Goal: Task Accomplishment & Management: Use online tool/utility

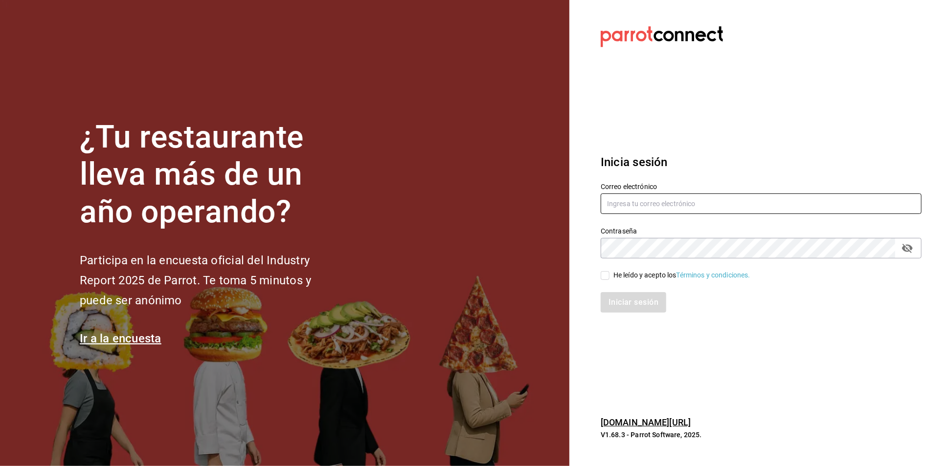
click at [628, 195] on input "text" at bounding box center [760, 204] width 321 height 21
type input "A"
type input "aneth.bfmxt@gmail.com"
click at [606, 279] on input "He leído y acepto los Términos y condiciones." at bounding box center [604, 275] width 9 height 9
checkbox input "true"
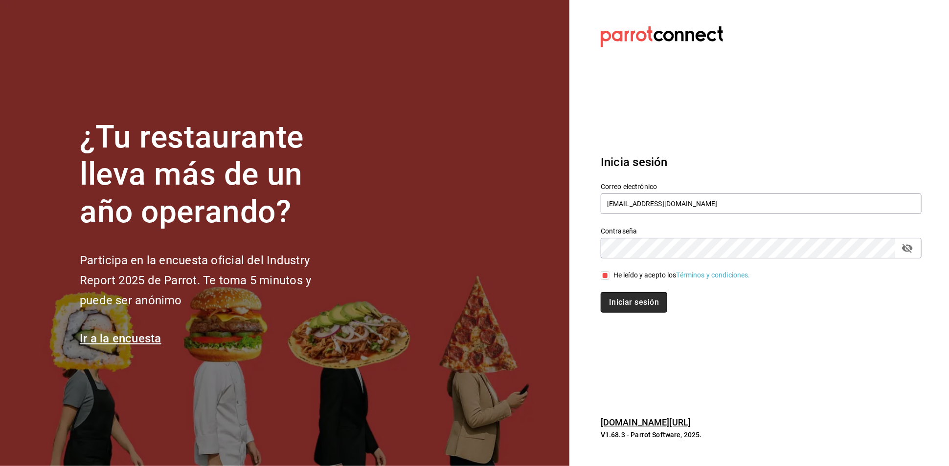
click at [632, 303] on button "Iniciar sesión" at bounding box center [633, 302] width 66 height 21
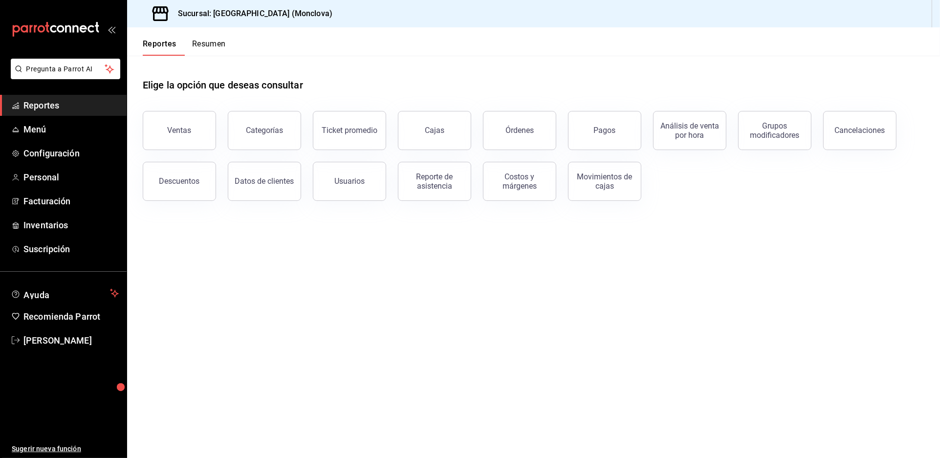
click at [478, 56] on header "Reportes Resumen" at bounding box center [533, 41] width 813 height 28
click at [449, 84] on div "Elige la opción que deseas consultar" at bounding box center [534, 78] width 782 height 44
click at [66, 232] on span "Inventarios" at bounding box center [70, 225] width 95 height 13
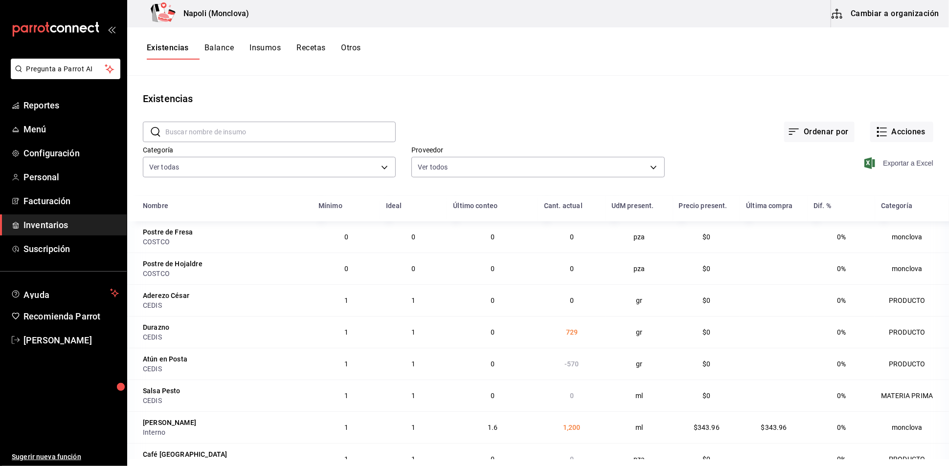
click at [892, 169] on span "Exportar a Excel" at bounding box center [899, 163] width 67 height 12
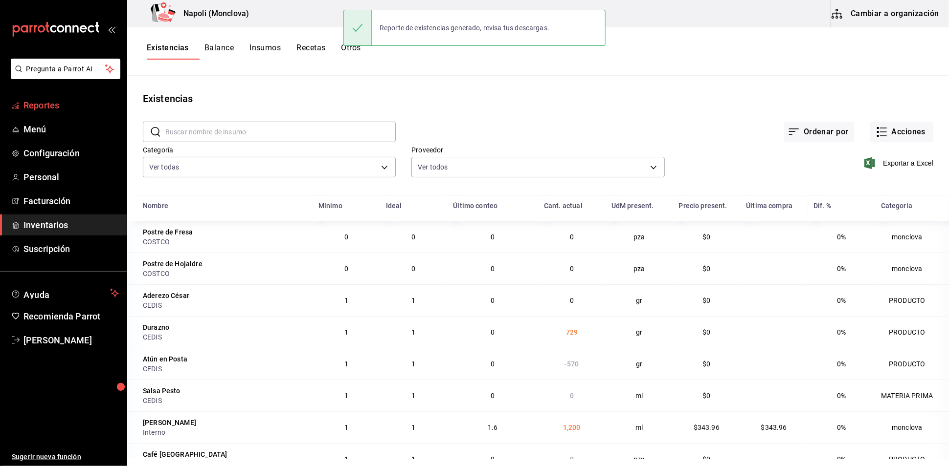
click at [44, 116] on link "Reportes" at bounding box center [63, 105] width 127 height 21
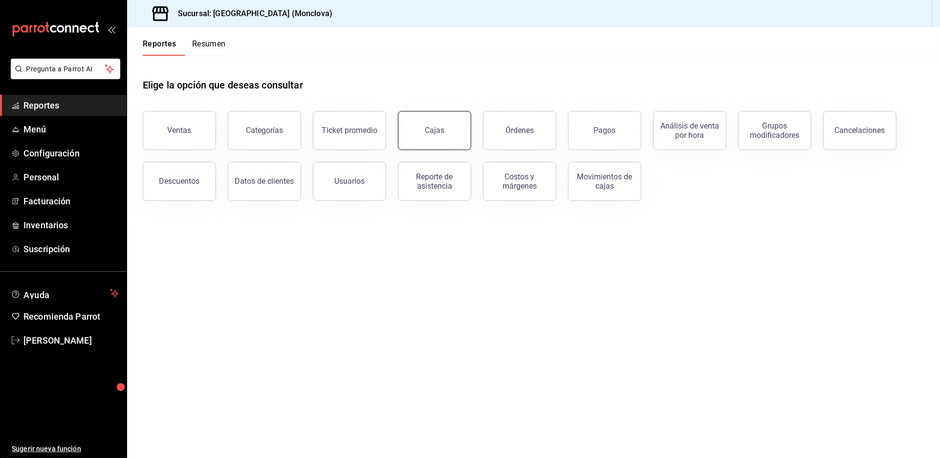
click at [445, 150] on button "Cajas" at bounding box center [434, 130] width 73 height 39
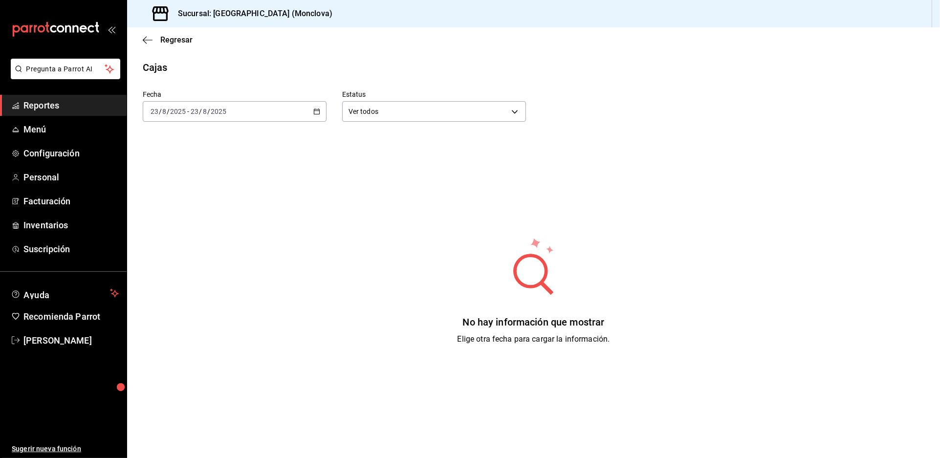
click at [323, 122] on div "[DATE] [DATE] - [DATE] [DATE]" at bounding box center [235, 111] width 184 height 21
click at [210, 256] on span "Rango de fechas" at bounding box center [189, 251] width 76 height 10
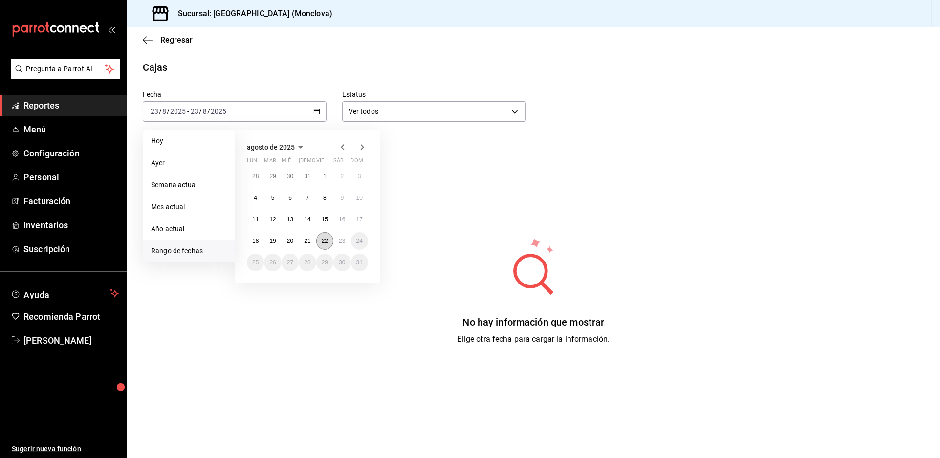
click at [328, 244] on abbr "22" at bounding box center [325, 241] width 6 height 7
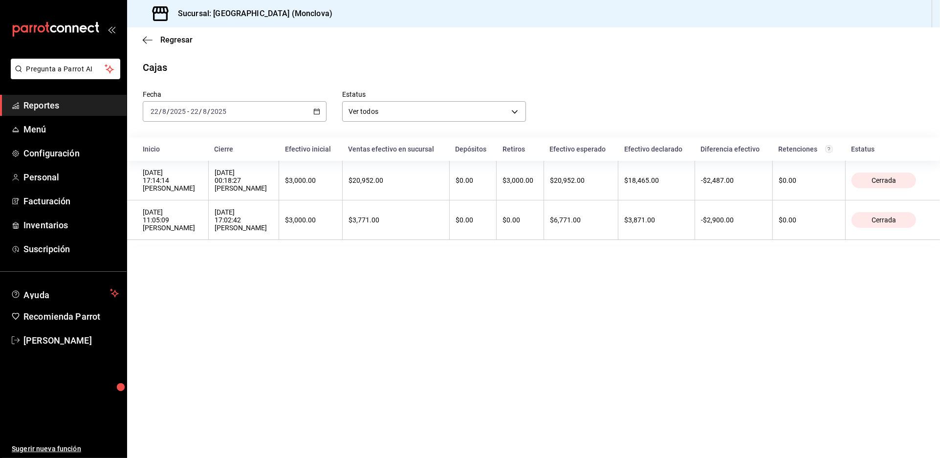
click at [487, 325] on main "Regresar Cajas Fecha [DATE] [DATE] - [DATE] [DATE] Estatus Ver todos ALL Inicio…" at bounding box center [533, 242] width 813 height 431
click at [510, 331] on main "Regresar Cajas Fecha [DATE] [DATE] - [DATE] [DATE] Estatus Ver todos ALL Inicio…" at bounding box center [533, 242] width 813 height 431
click at [350, 375] on main "Regresar Cajas Fecha [DATE] [DATE] - [DATE] [DATE] Estatus Ver todos ALL Inicio…" at bounding box center [533, 242] width 813 height 431
click at [568, 366] on main "Regresar Cajas Fecha [DATE] [DATE] - [DATE] [DATE] Estatus Ver todos ALL Inicio…" at bounding box center [533, 242] width 813 height 431
click at [612, 355] on main "Regresar Cajas Fecha [DATE] [DATE] - [DATE] [DATE] Estatus Ver todos ALL Inicio…" at bounding box center [533, 242] width 813 height 431
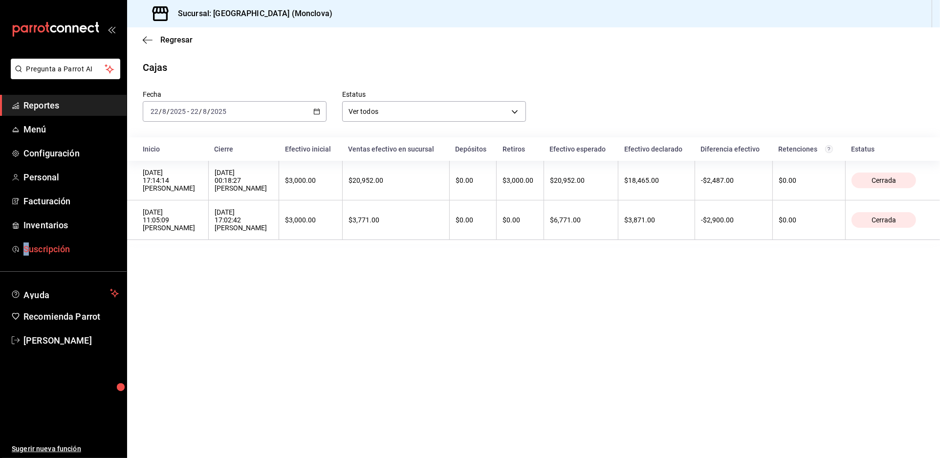
drag, startPoint x: 28, startPoint y: 321, endPoint x: 53, endPoint y: 310, distance: 26.7
click at [0, 324] on div "Pregunta a Parrot AI Reportes Menú Configuración Personal Facturación Inventari…" at bounding box center [63, 258] width 127 height 399
click at [638, 75] on div "Cajas" at bounding box center [533, 67] width 813 height 15
click at [469, 98] on label "Estatus" at bounding box center [434, 94] width 184 height 7
click at [96, 112] on span "Reportes" at bounding box center [70, 105] width 95 height 13
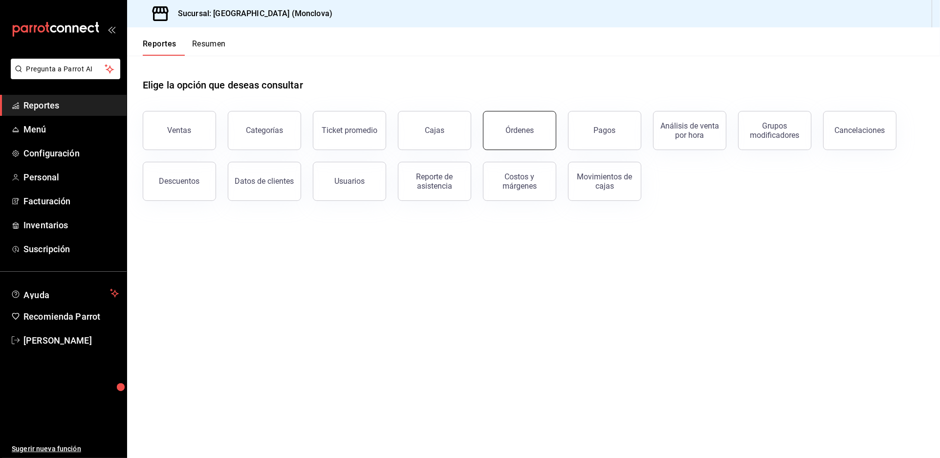
click at [529, 135] on div "Órdenes" at bounding box center [520, 130] width 28 height 9
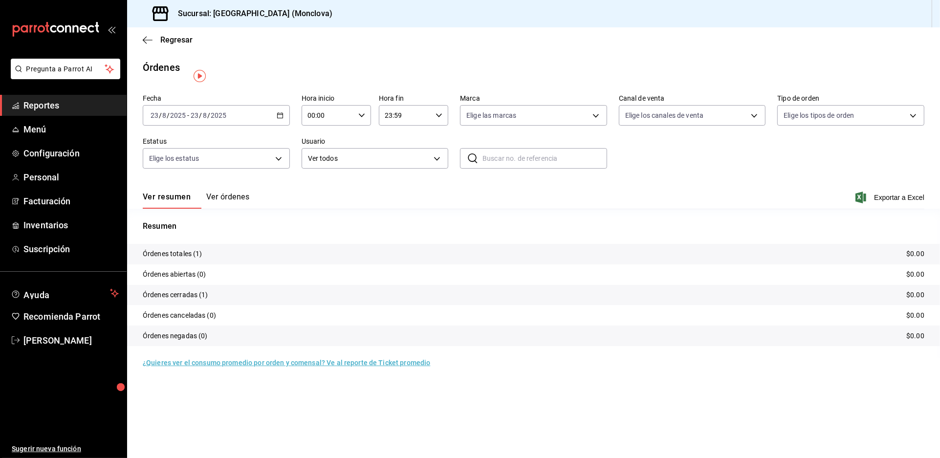
click at [287, 126] on div "[DATE] [DATE] - [DATE] [DATE]" at bounding box center [216, 115] width 147 height 21
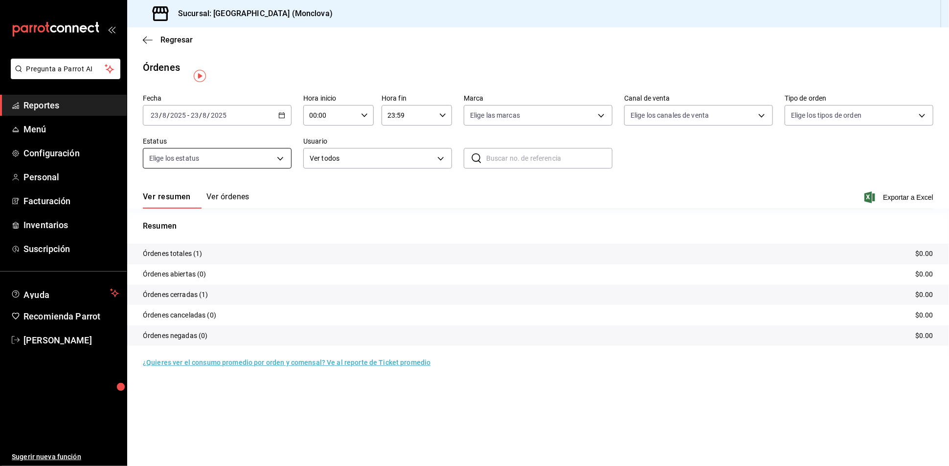
click at [278, 169] on body "Pregunta a Parrot AI Reportes Menú Configuración Personal Facturación Inventari…" at bounding box center [474, 233] width 949 height 466
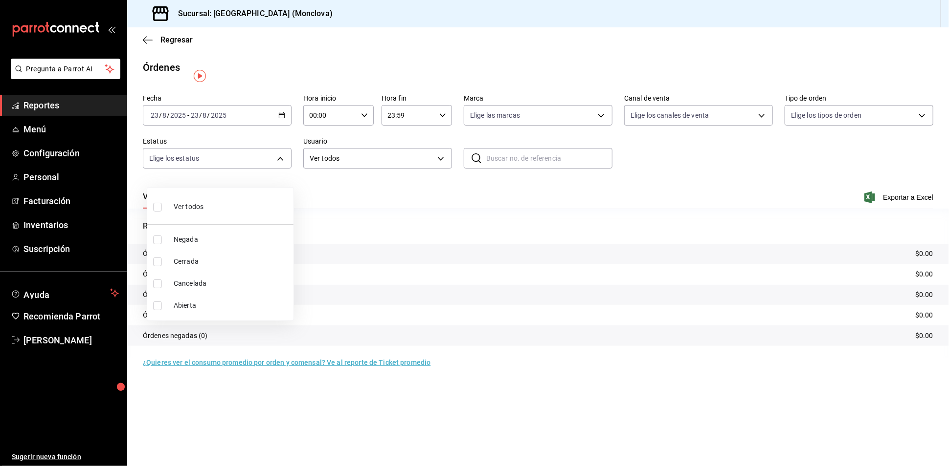
click at [156, 307] on input "checkbox" at bounding box center [157, 306] width 9 height 9
checkbox input "true"
type input "OPEN"
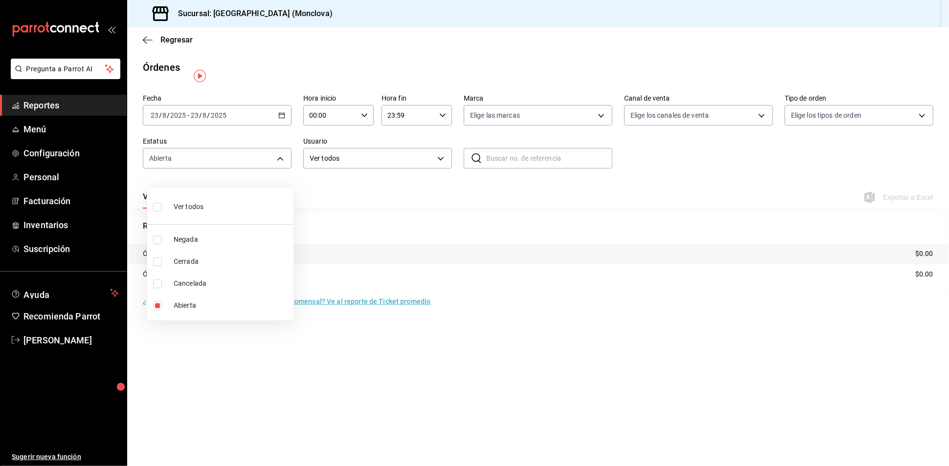
click at [287, 127] on div at bounding box center [474, 233] width 949 height 466
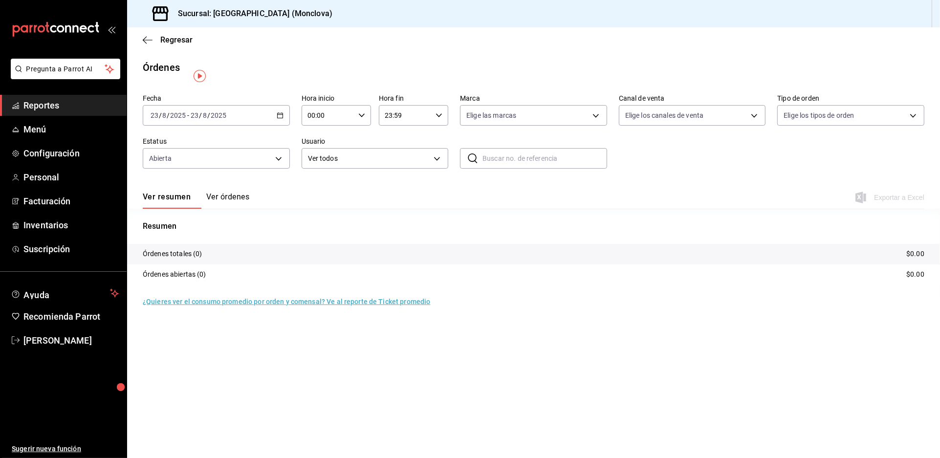
click at [282, 118] on \(Stroke\) "button" at bounding box center [280, 115] width 6 height 5
click at [205, 260] on span "Rango de fechas" at bounding box center [189, 255] width 76 height 10
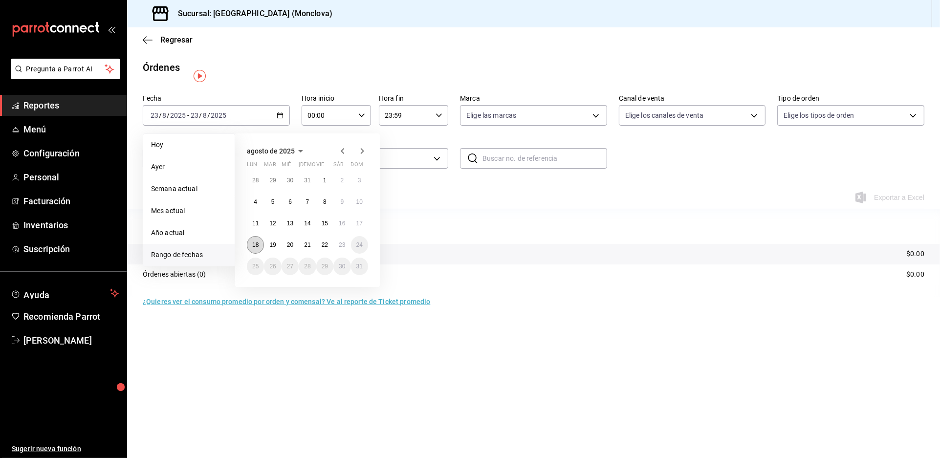
click at [259, 248] on abbr "18" at bounding box center [255, 245] width 6 height 7
click at [324, 254] on button "22" at bounding box center [324, 245] width 17 height 18
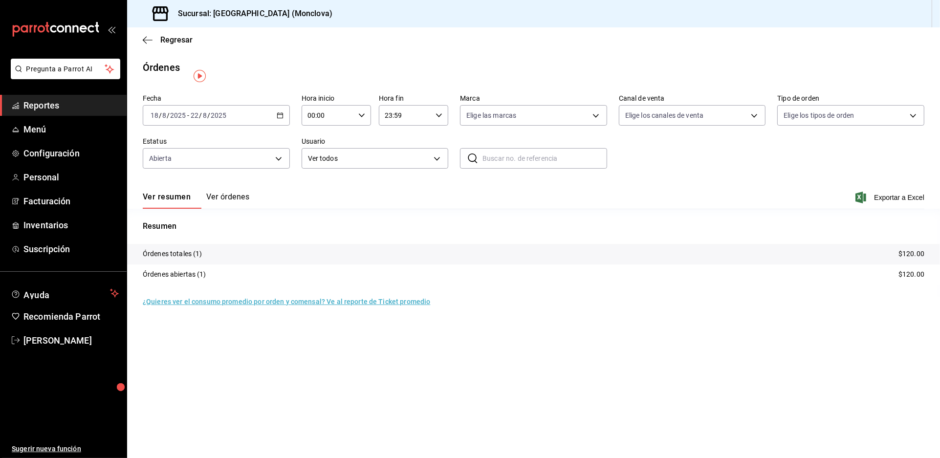
click at [284, 119] on icon "button" at bounding box center [280, 115] width 7 height 7
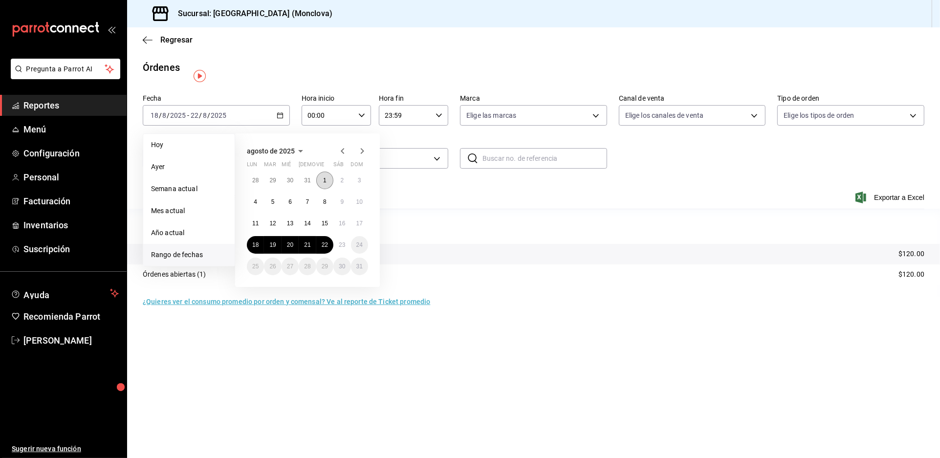
click at [326, 189] on button "1" at bounding box center [324, 181] width 17 height 18
click at [328, 248] on abbr "22" at bounding box center [325, 245] width 6 height 7
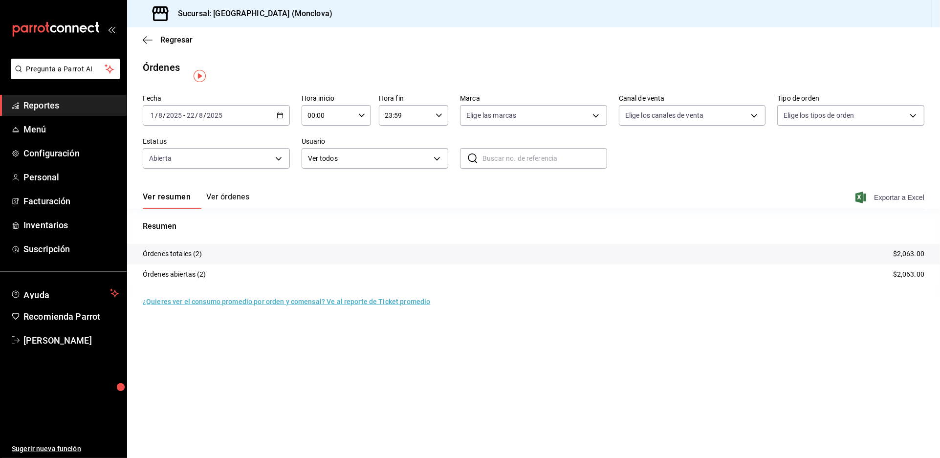
click at [897, 203] on span "Exportar a Excel" at bounding box center [891, 198] width 67 height 12
click at [249, 208] on button "Ver órdenes" at bounding box center [227, 200] width 43 height 17
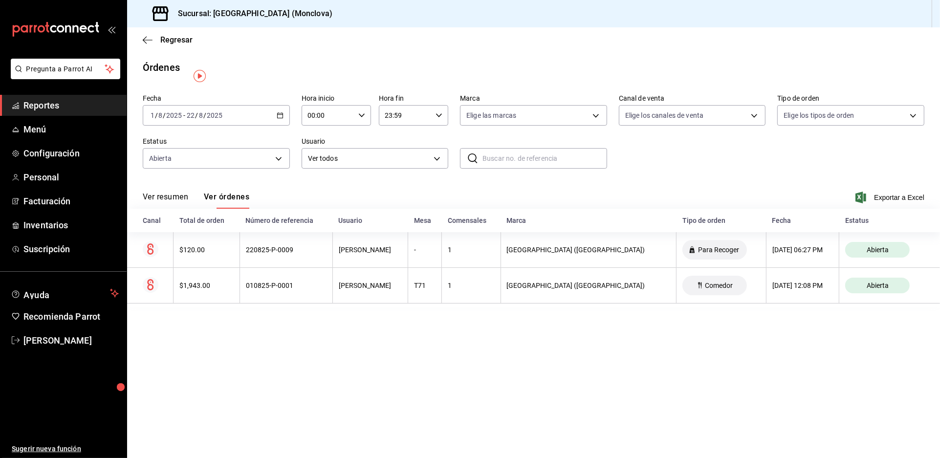
click at [421, 63] on main "Regresar Órdenes Fecha [DATE] [DATE] - [DATE] [DATE] Hora inicio 00:00 Hora ini…" at bounding box center [533, 242] width 813 height 431
click at [170, 44] on span "Regresar" at bounding box center [176, 39] width 32 height 9
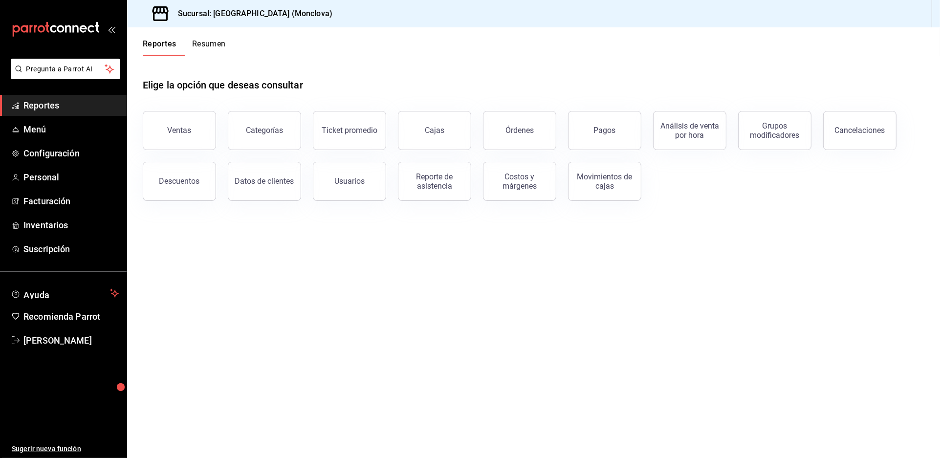
click at [428, 74] on div "Elige la opción que deseas consultar" at bounding box center [534, 78] width 782 height 44
